Goal: Navigation & Orientation: Understand site structure

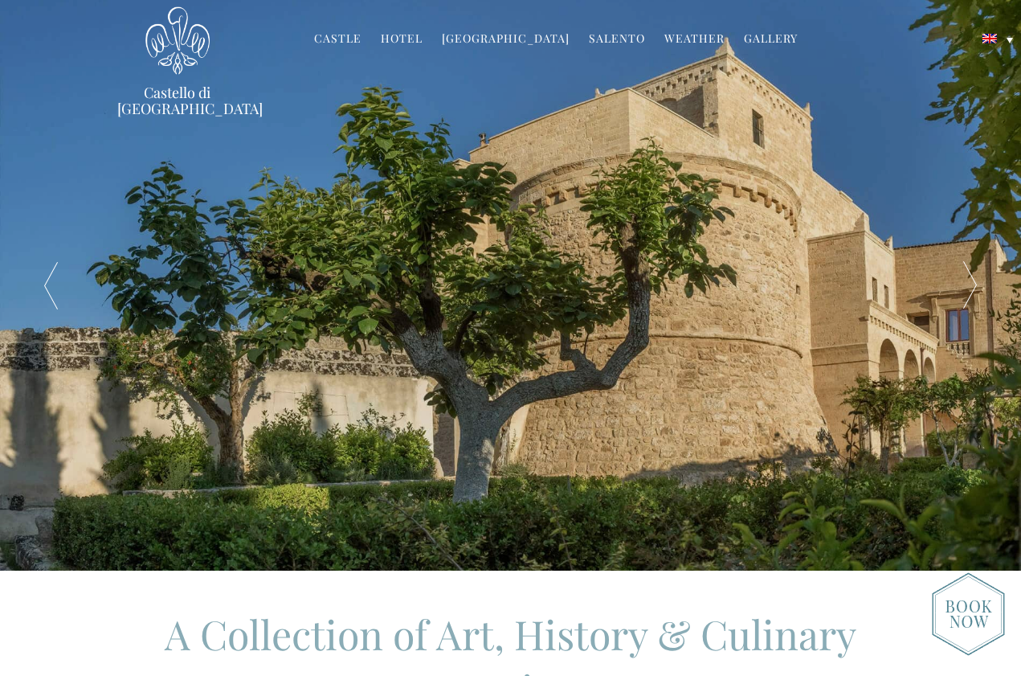
click at [960, 276] on div at bounding box center [970, 285] width 102 height 570
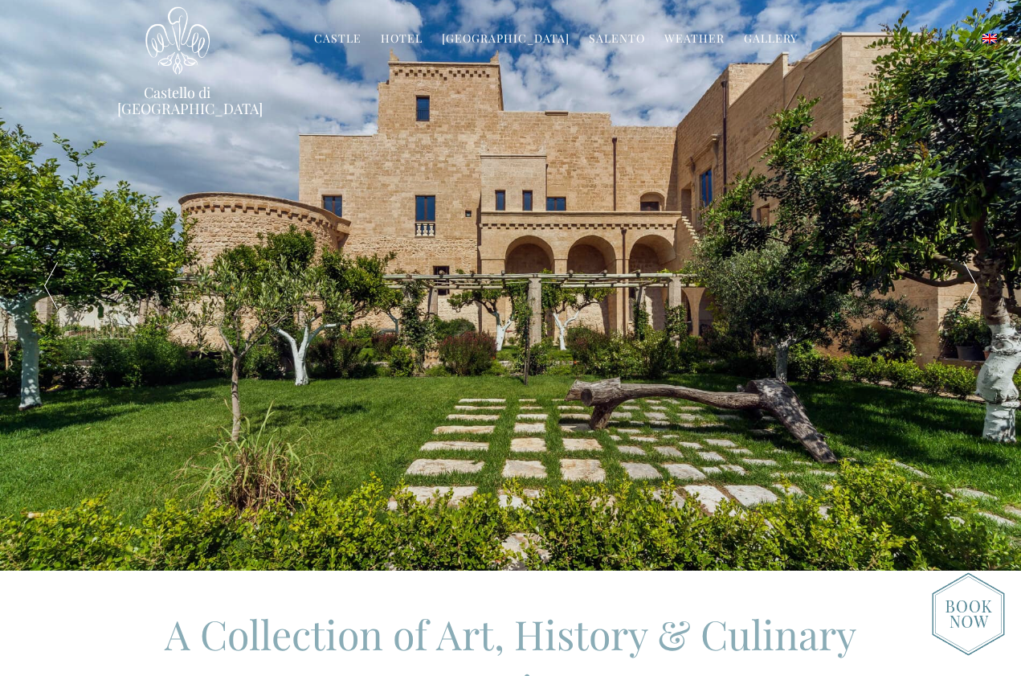
click at [974, 279] on div at bounding box center [970, 285] width 102 height 570
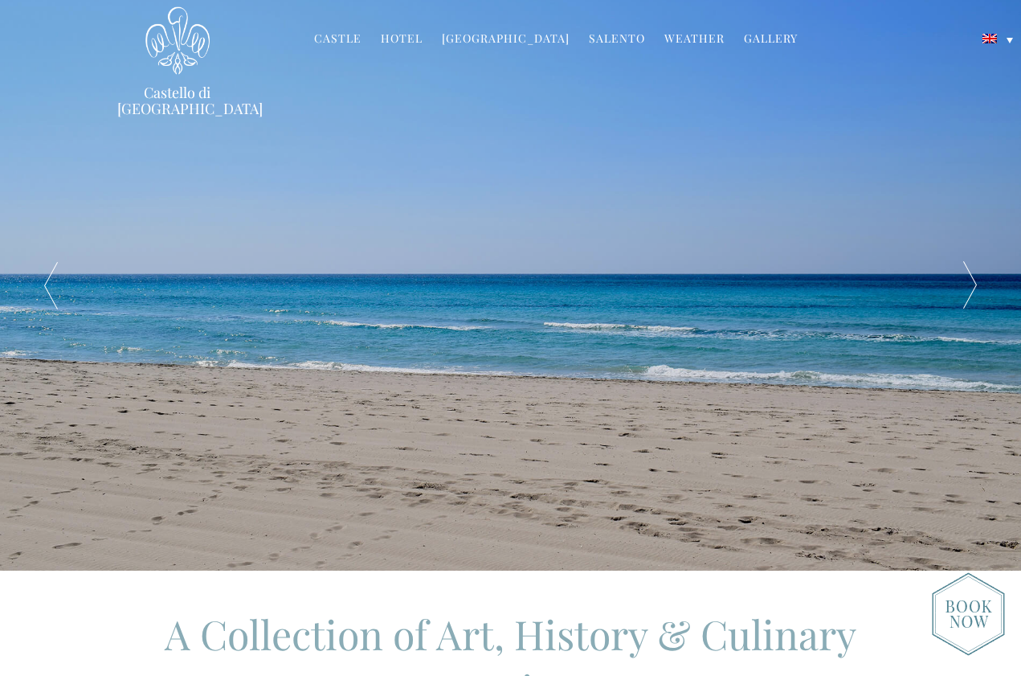
click at [974, 279] on div at bounding box center [970, 285] width 102 height 570
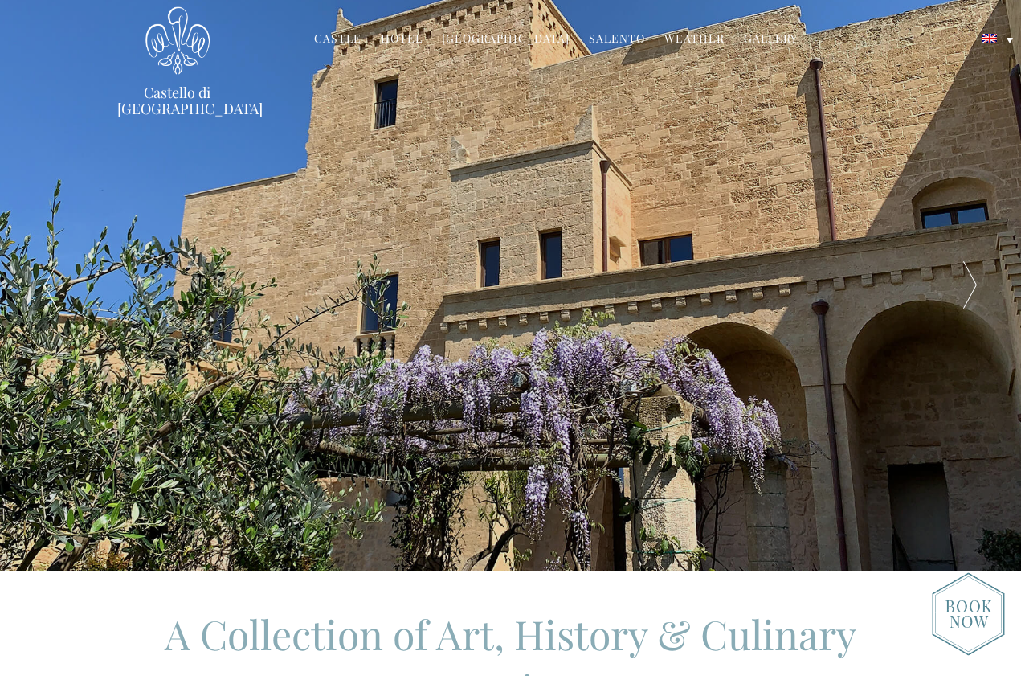
click at [974, 279] on div at bounding box center [970, 285] width 102 height 570
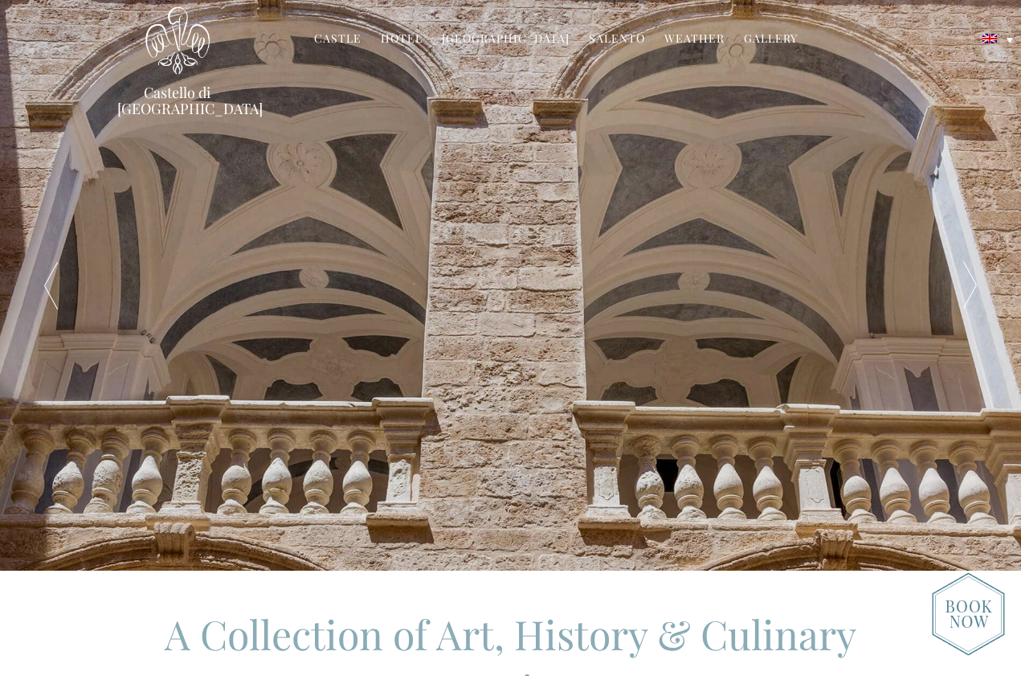
click at [974, 279] on div at bounding box center [970, 285] width 102 height 570
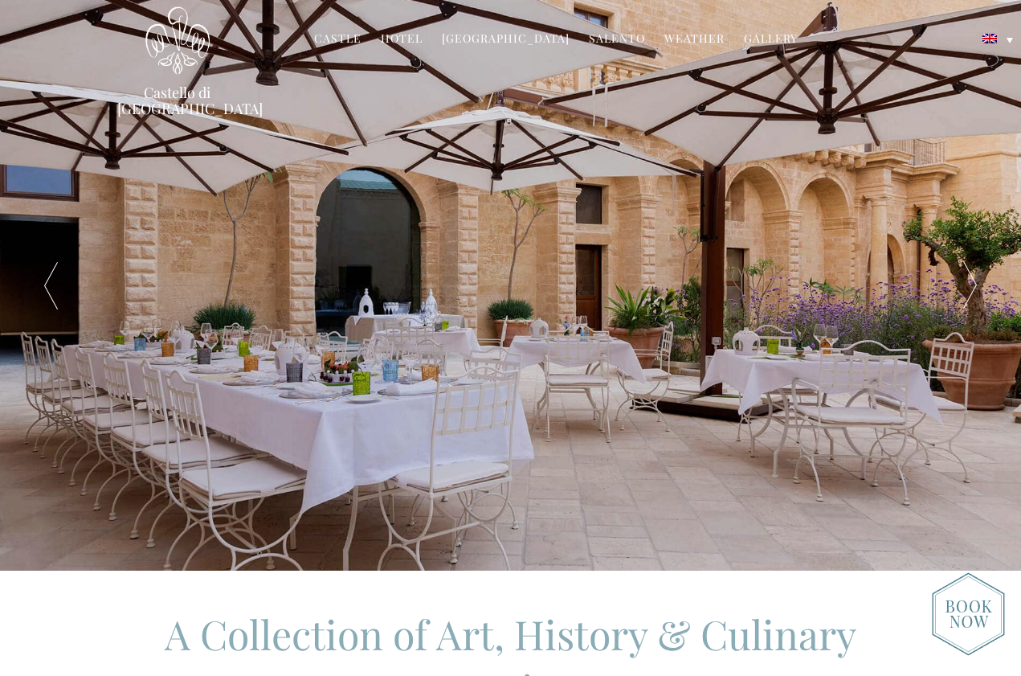
click at [974, 279] on div at bounding box center [970, 285] width 102 height 570
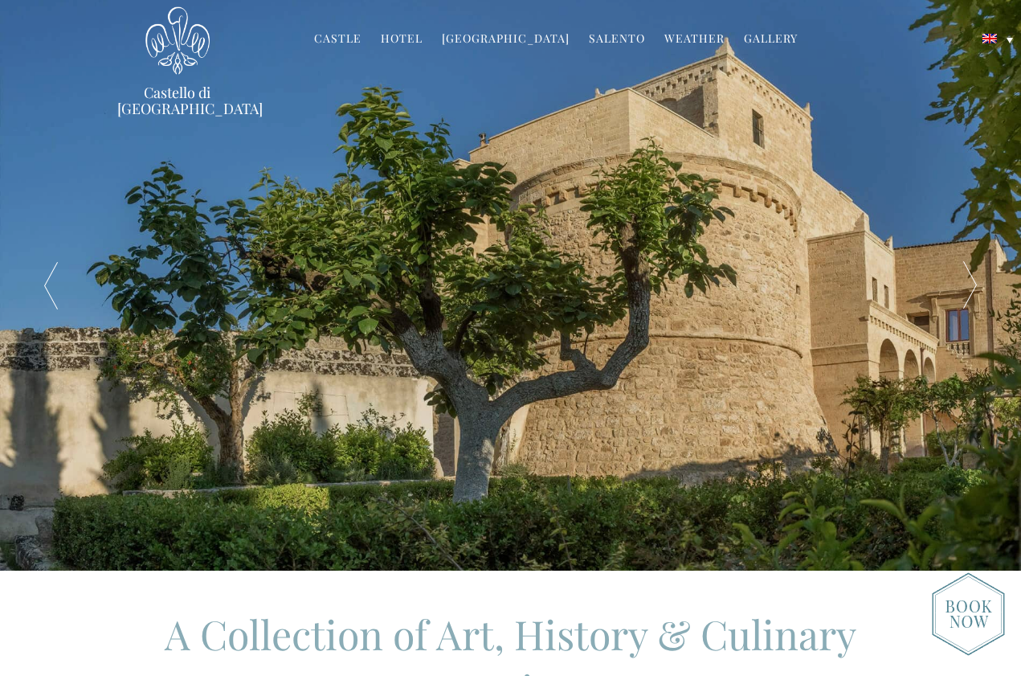
click at [974, 279] on div at bounding box center [970, 285] width 102 height 570
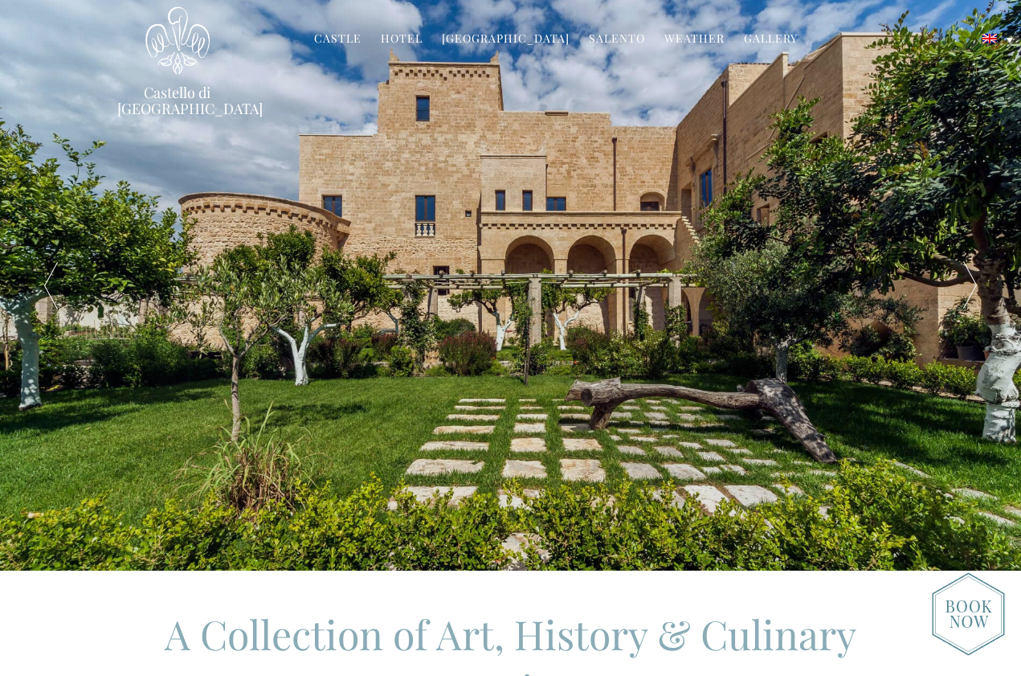
click at [410, 36] on link "Hotel" at bounding box center [402, 40] width 42 height 18
click at [343, 36] on link "Castle" at bounding box center [337, 40] width 47 height 18
click at [499, 36] on link "[GEOGRAPHIC_DATA]" at bounding box center [506, 40] width 128 height 18
click at [589, 40] on link "Salento" at bounding box center [617, 40] width 56 height 18
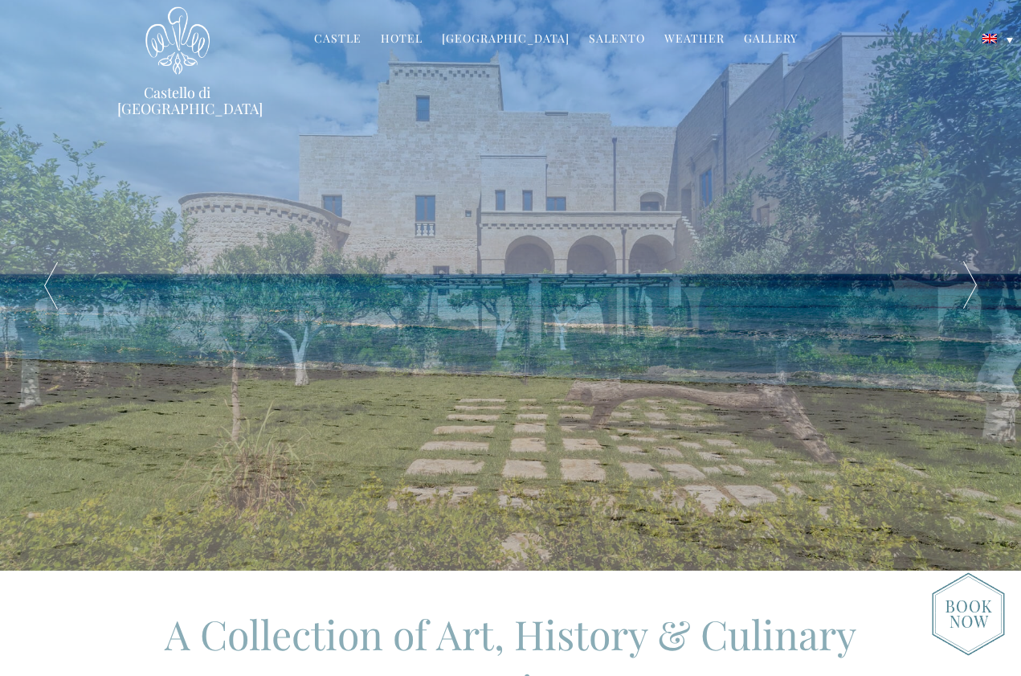
click at [744, 38] on link "Gallery" at bounding box center [771, 40] width 54 height 18
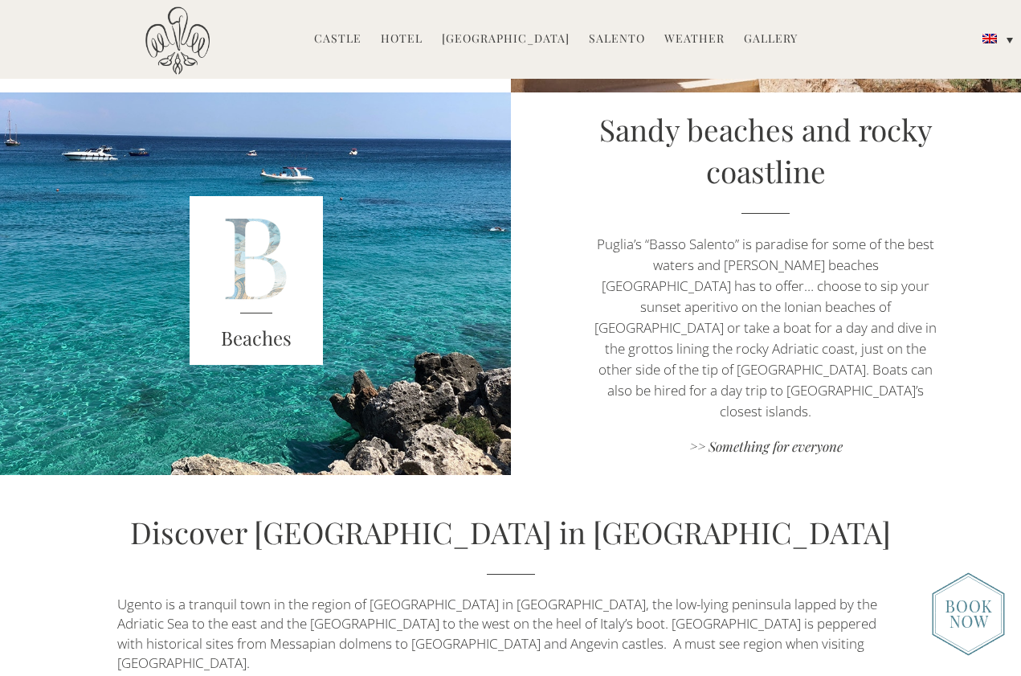
scroll to position [2752, 0]
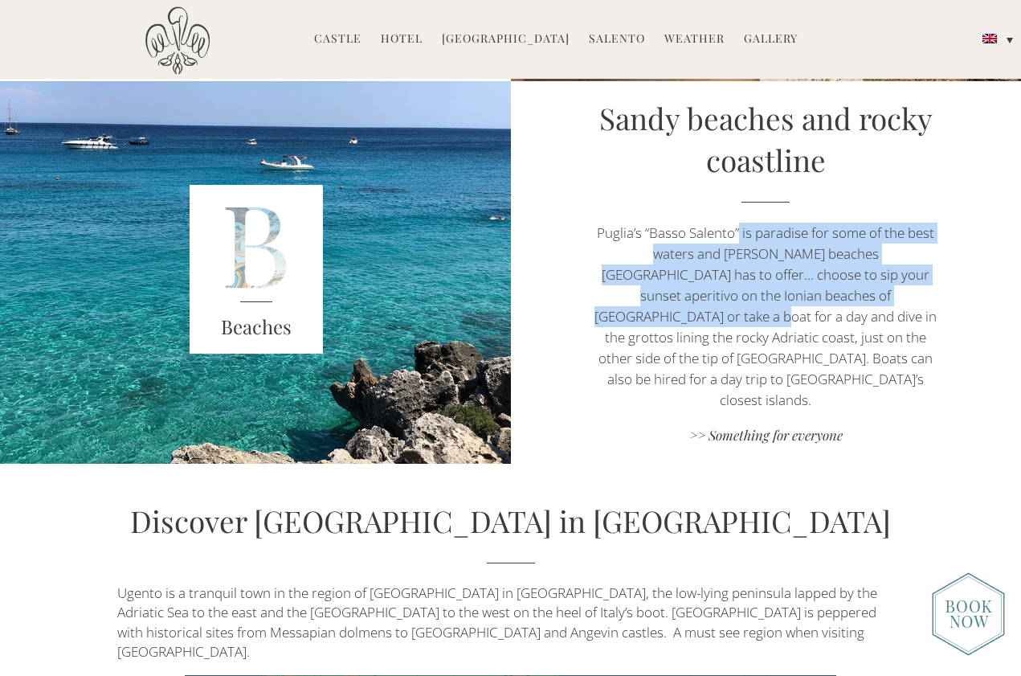
drag, startPoint x: 740, startPoint y: 247, endPoint x: 838, endPoint y: 312, distance: 117.6
click at [838, 312] on p "Puglia’s “Basso Salento” is paradise for some of the best waters and sandy beac…" at bounding box center [765, 317] width 357 height 188
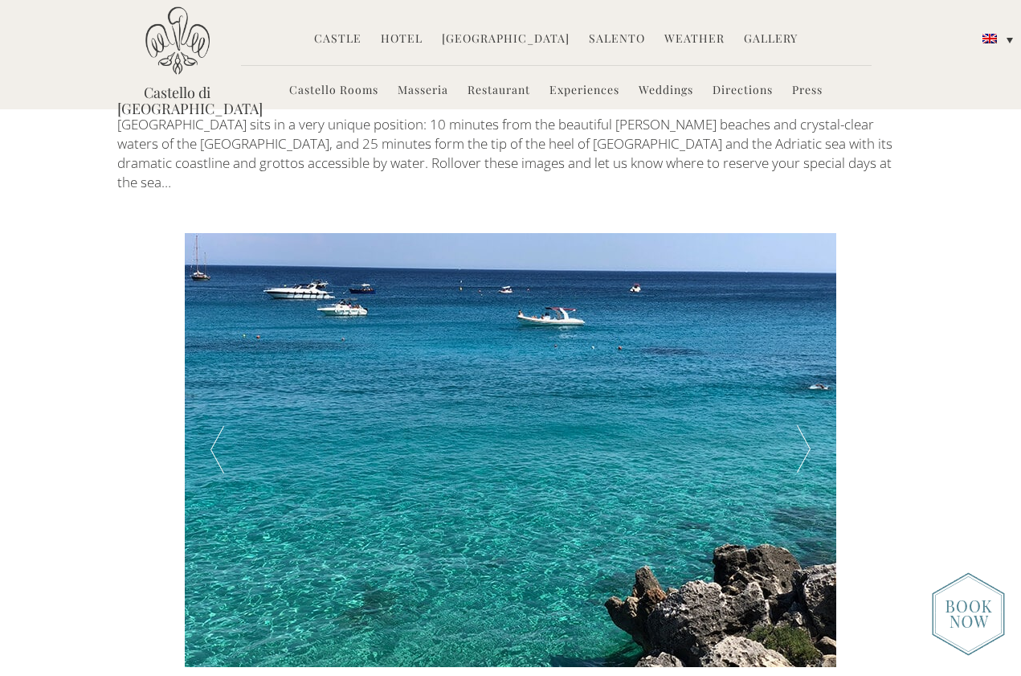
scroll to position [2496, 0]
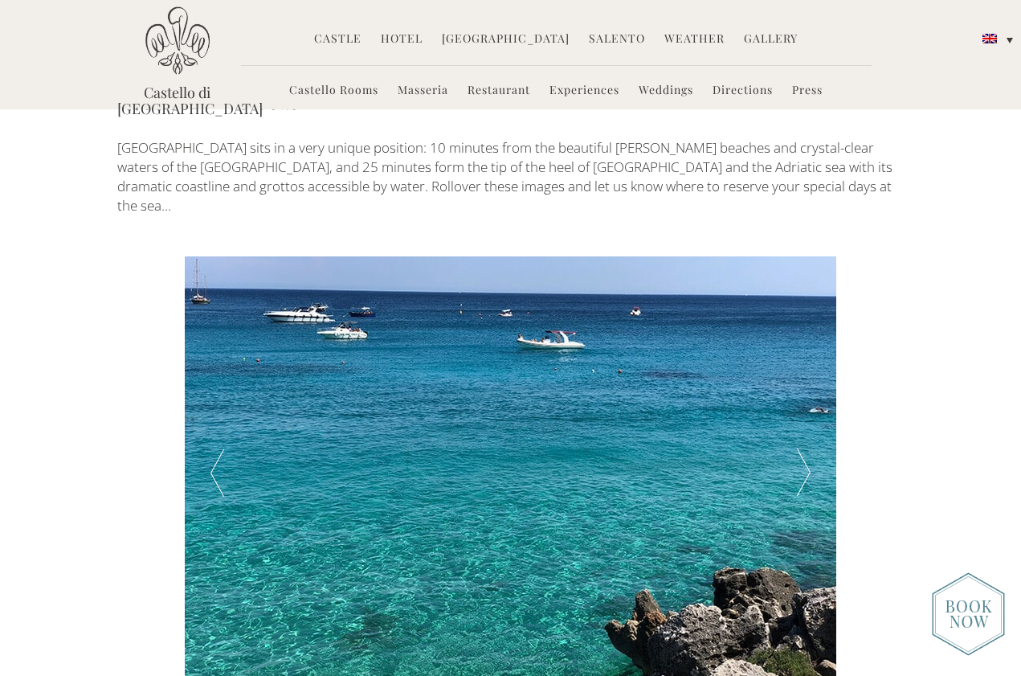
click at [807, 346] on div at bounding box center [803, 473] width 65 height 434
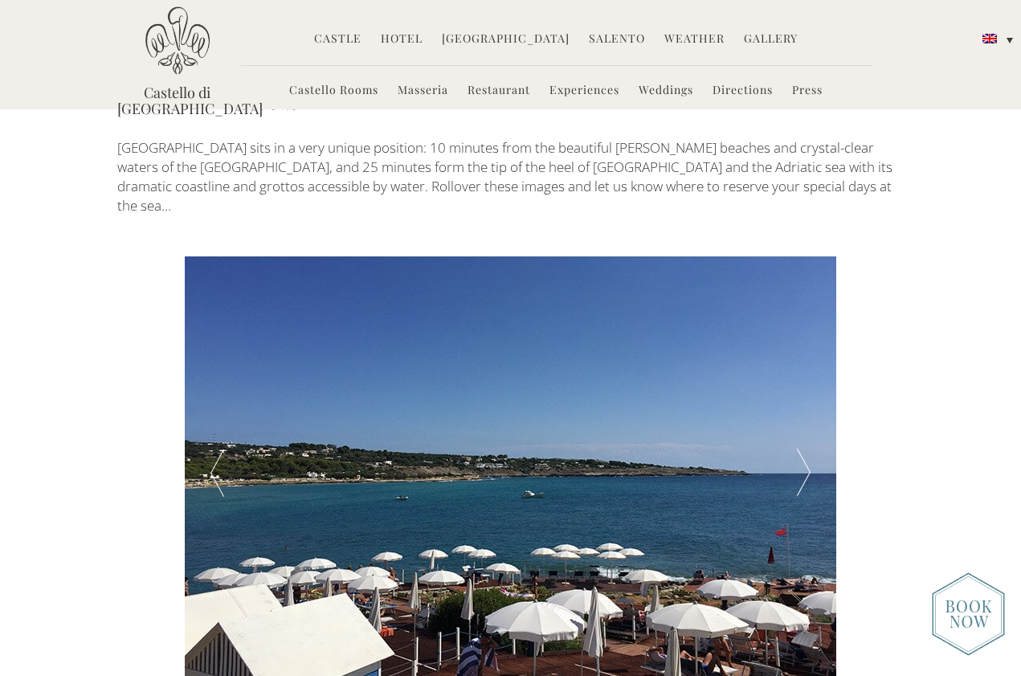
click at [807, 346] on div at bounding box center [803, 473] width 65 height 434
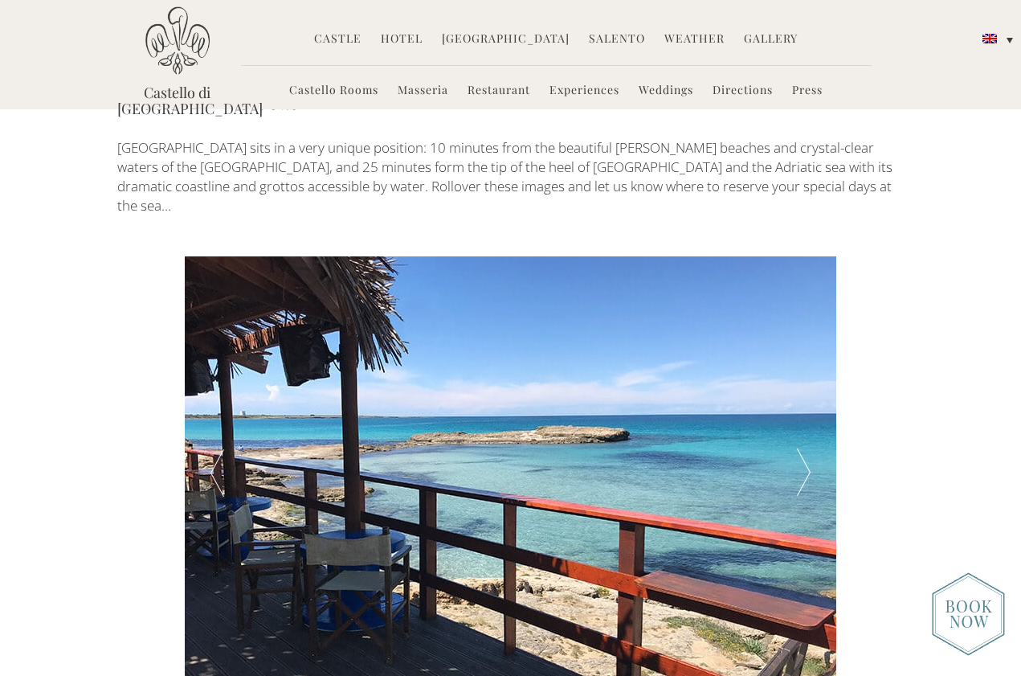
click at [807, 346] on div at bounding box center [803, 473] width 65 height 434
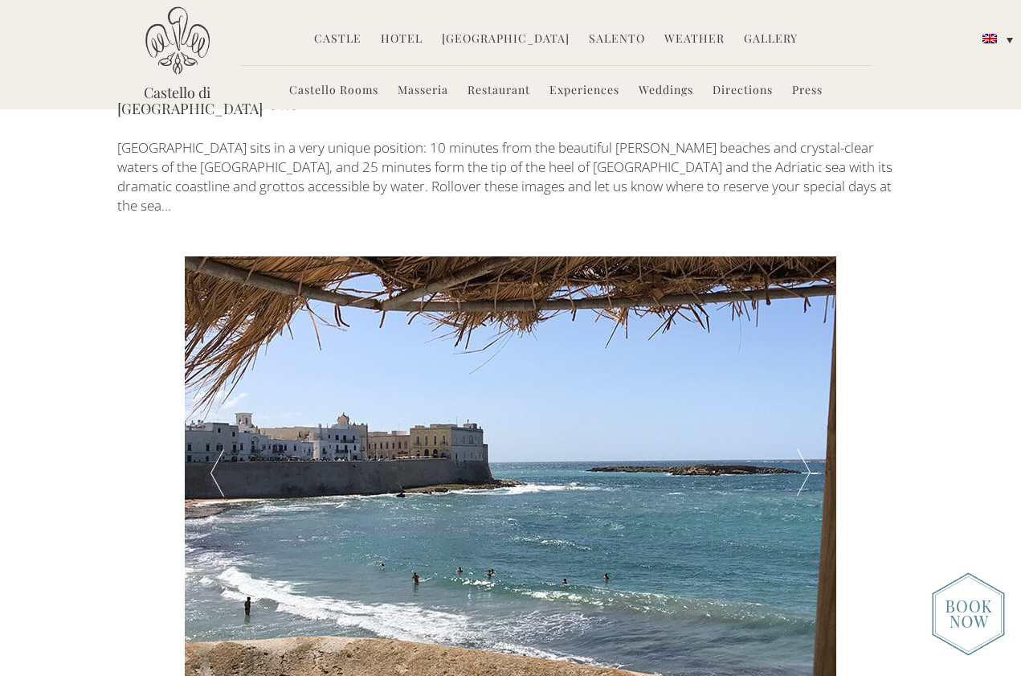
click at [807, 346] on div at bounding box center [803, 473] width 65 height 434
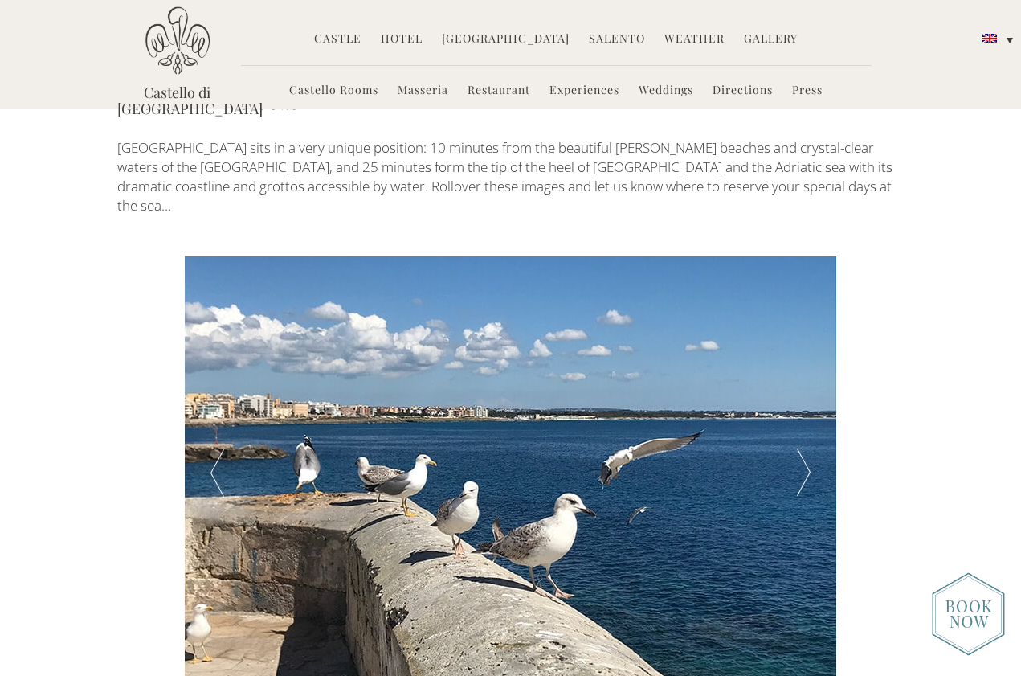
click at [807, 346] on div at bounding box center [803, 473] width 65 height 434
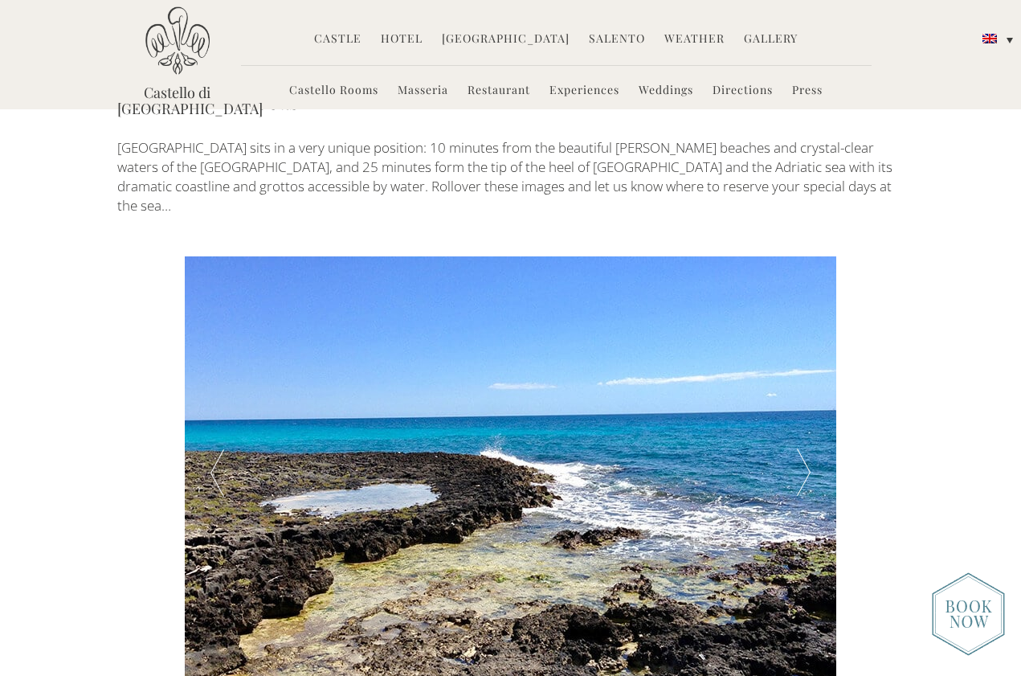
click at [807, 346] on div at bounding box center [803, 473] width 65 height 434
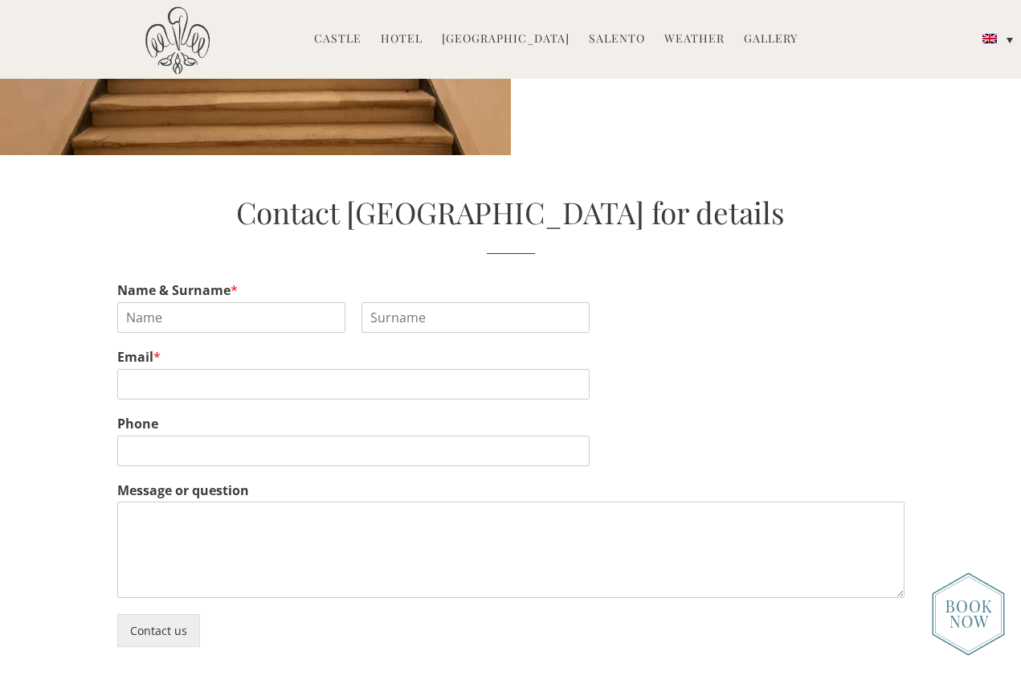
scroll to position [3278, 0]
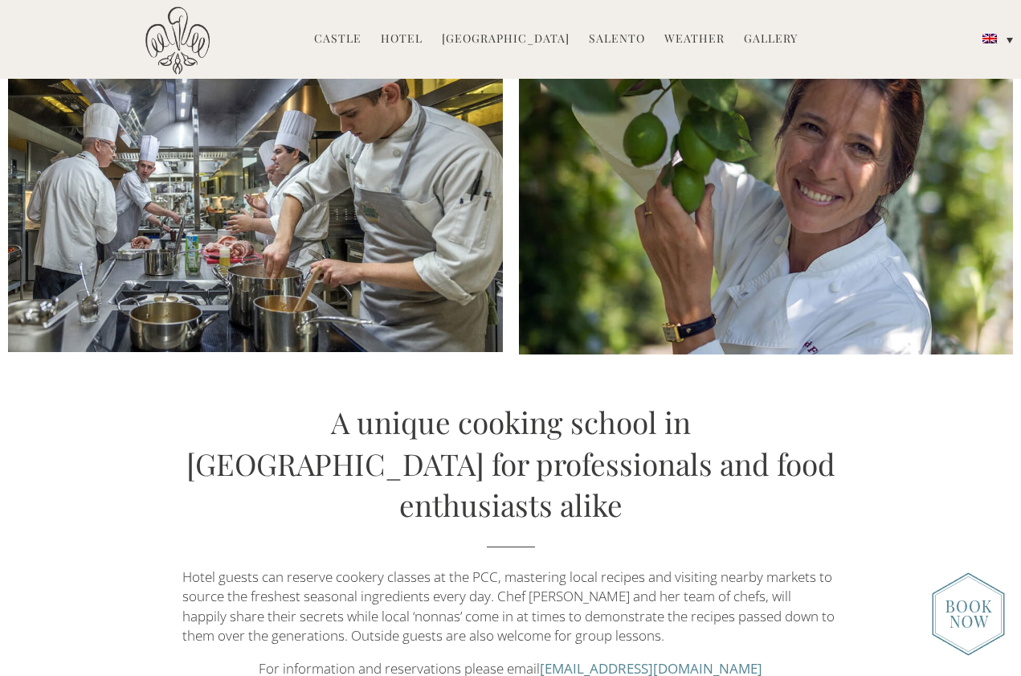
scroll to position [1006, 0]
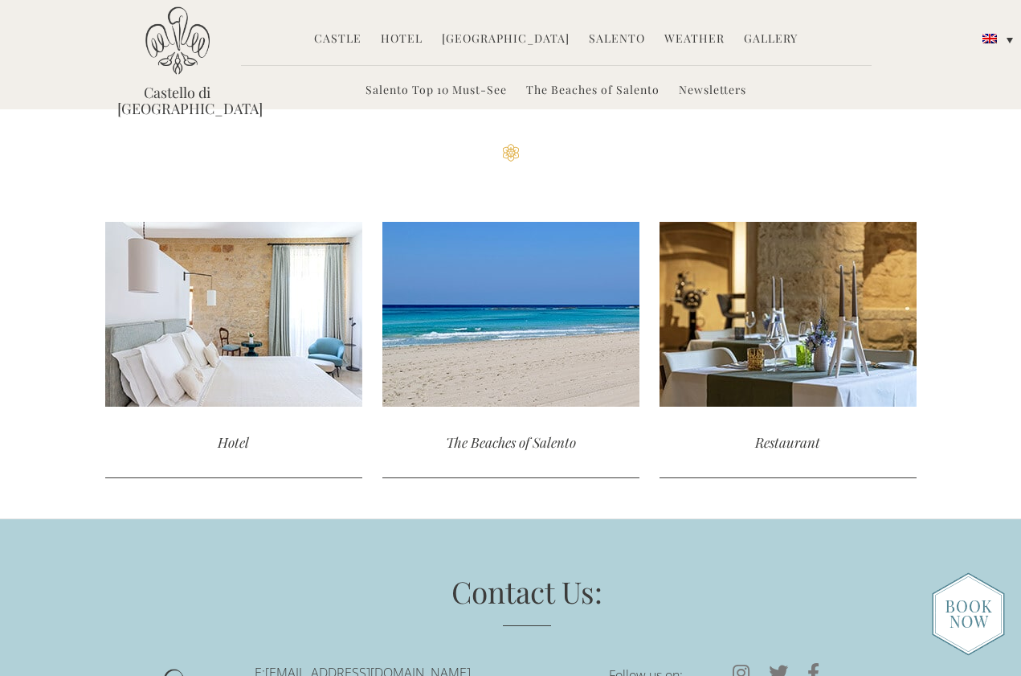
scroll to position [5069, 0]
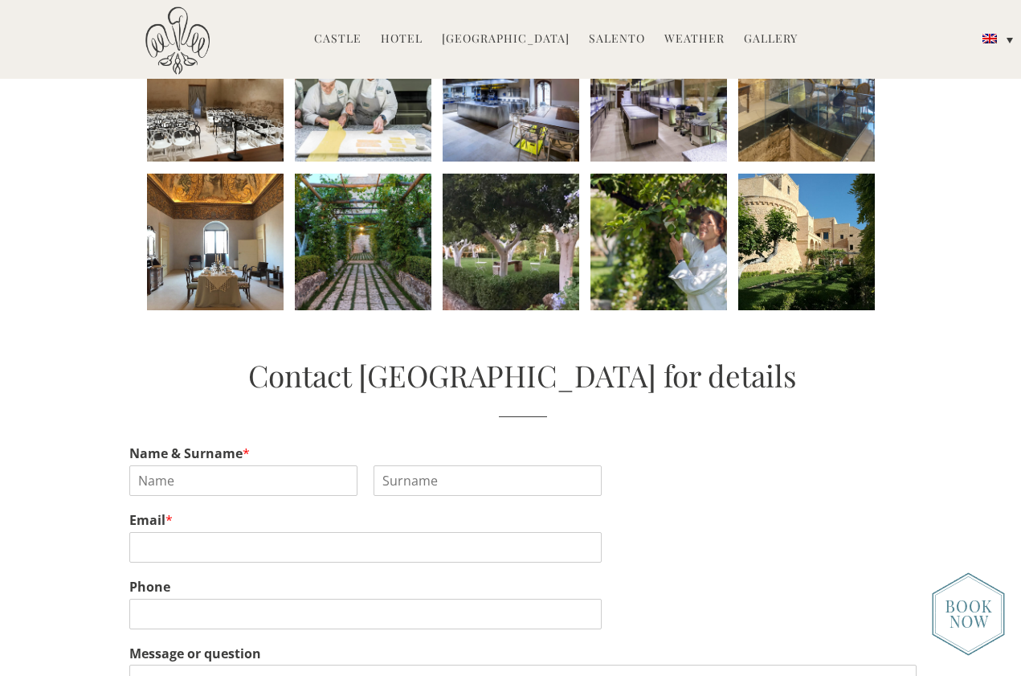
scroll to position [906, 0]
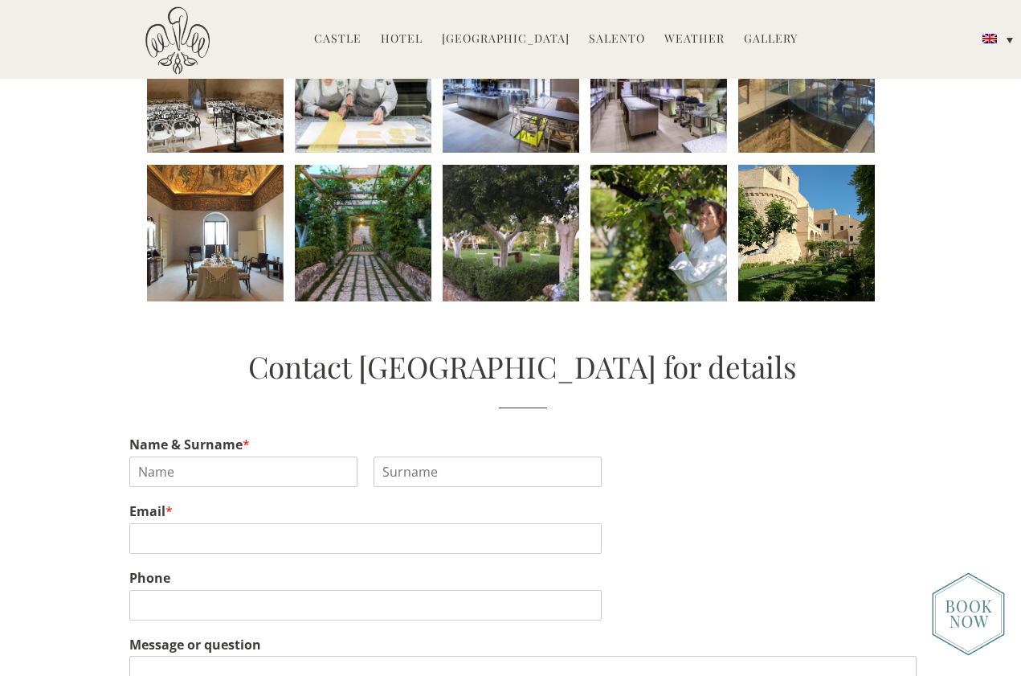
click at [781, 240] on li at bounding box center [806, 233] width 137 height 137
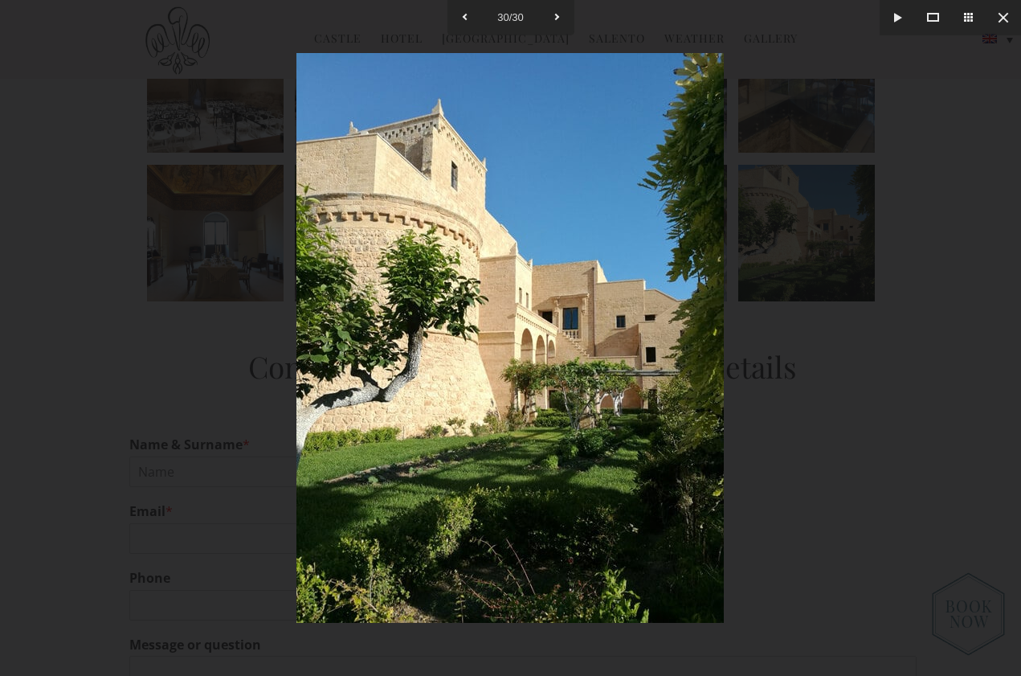
click at [995, 309] on div at bounding box center [510, 338] width 1021 height 676
